Goal: Find specific page/section

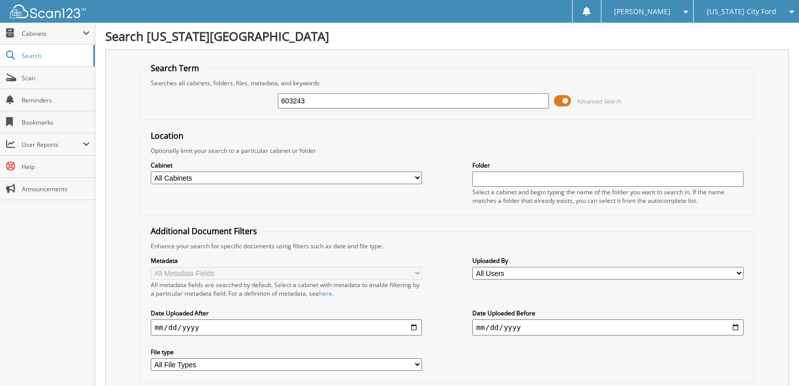
type input "603243"
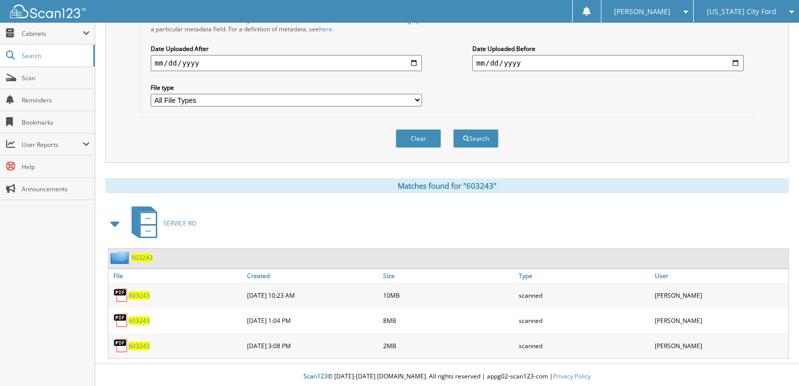
scroll to position [268, 0]
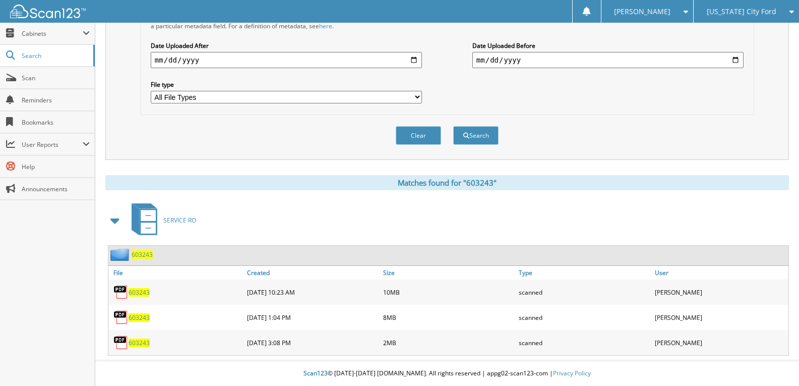
click at [134, 293] on span "603243" at bounding box center [139, 292] width 21 height 9
drag, startPoint x: 543, startPoint y: 78, endPoint x: 527, endPoint y: 106, distance: 32.3
click at [528, 106] on div "Metadata All Metadata Fields All metadata fields are searched by default. Selec…" at bounding box center [447, 46] width 603 height 127
